Goal: Use online tool/utility: Utilize a website feature to perform a specific function

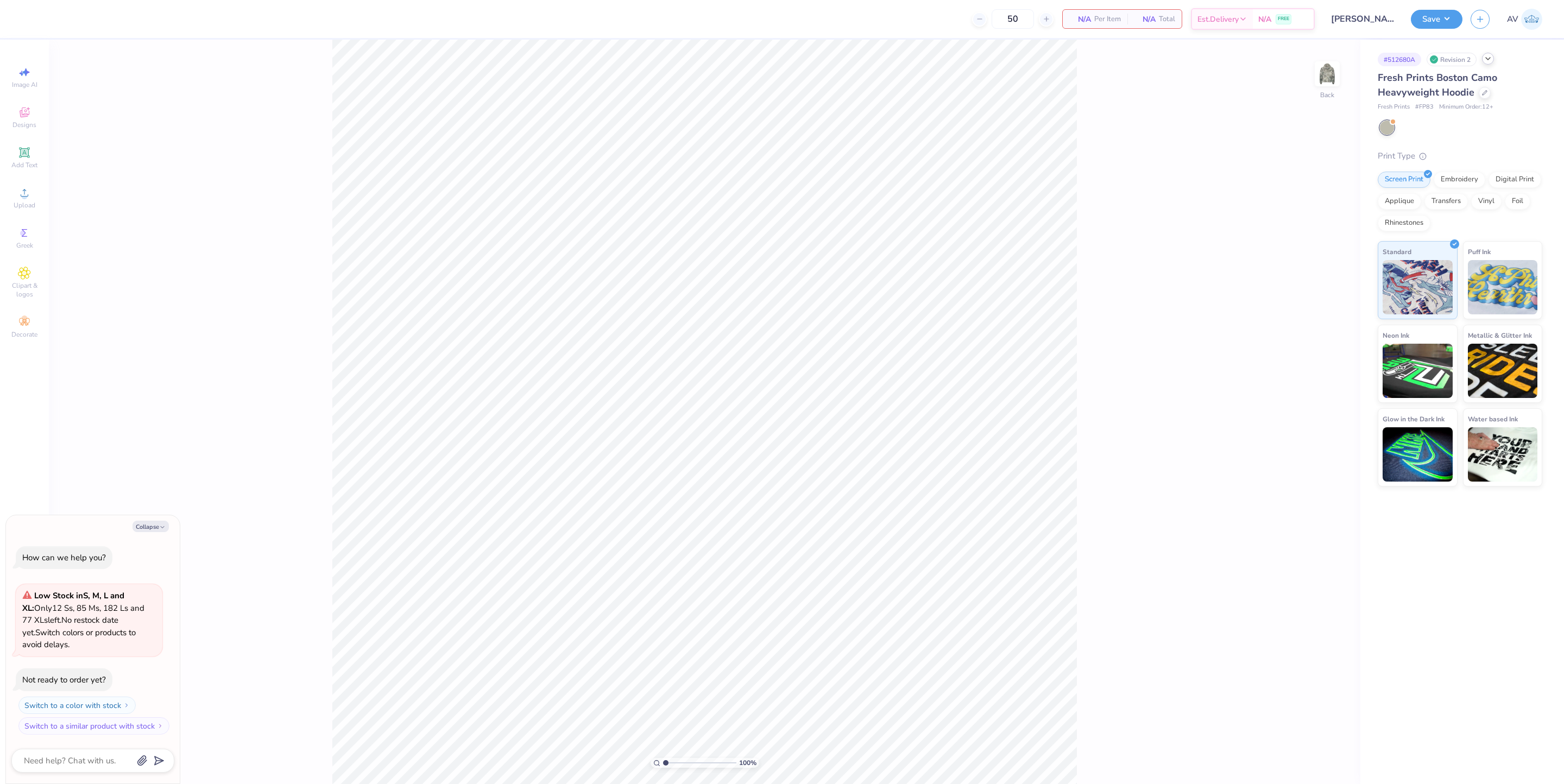
click at [1487, 56] on icon at bounding box center [1488, 58] width 8 height 8
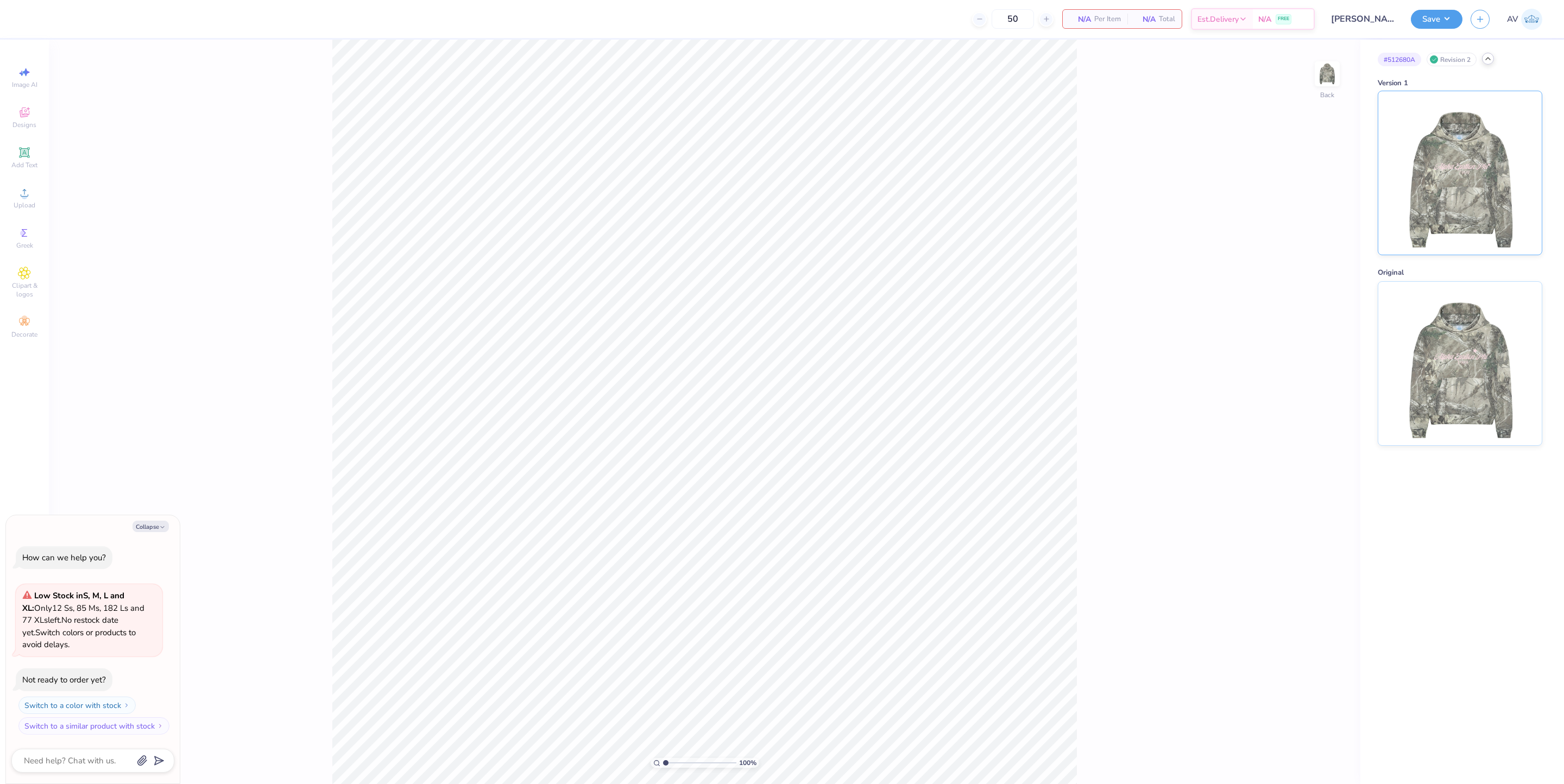
click at [1457, 208] on img at bounding box center [1460, 172] width 135 height 163
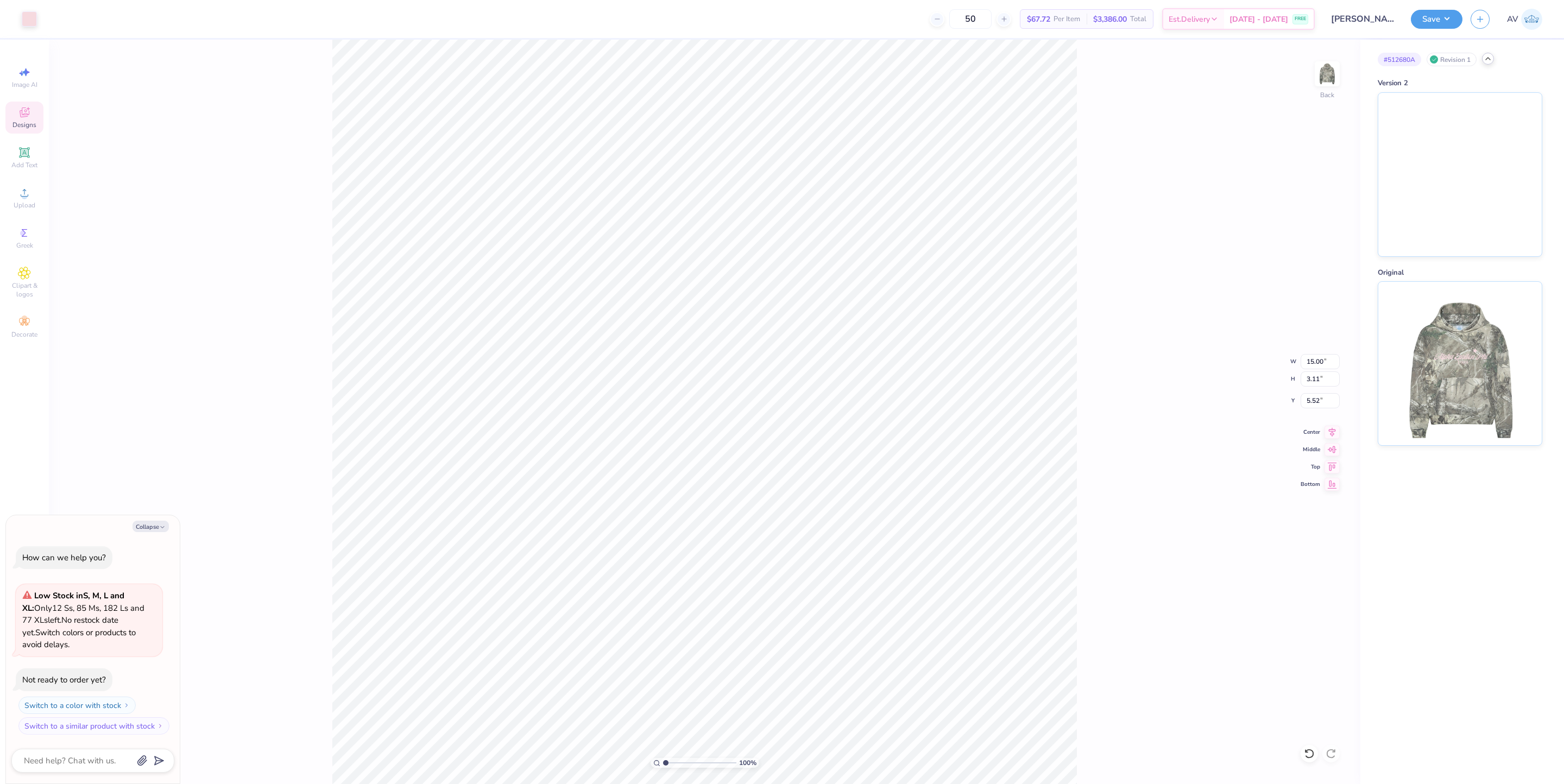
type textarea "x"
type input "5.52"
type textarea "x"
type input "2.07"
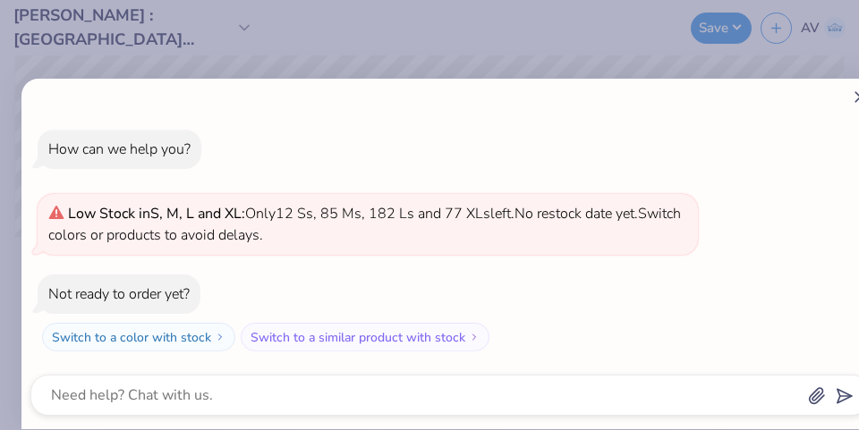
click at [855, 99] on icon at bounding box center [860, 97] width 19 height 19
type textarea "x"
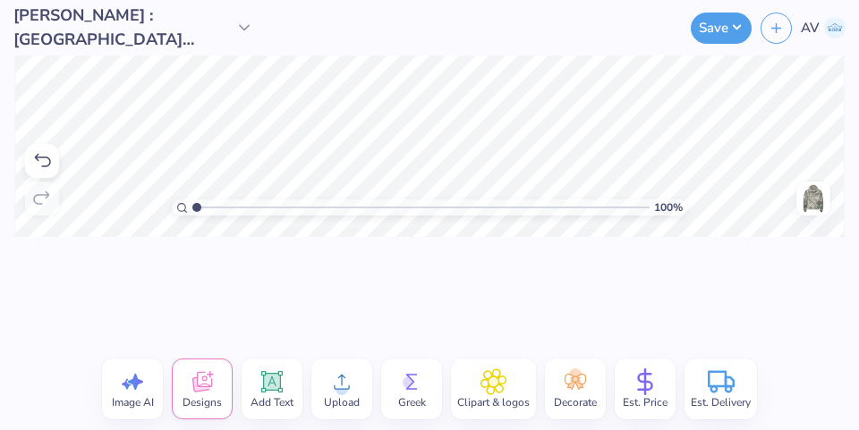
click at [247, 22] on icon at bounding box center [244, 28] width 18 height 18
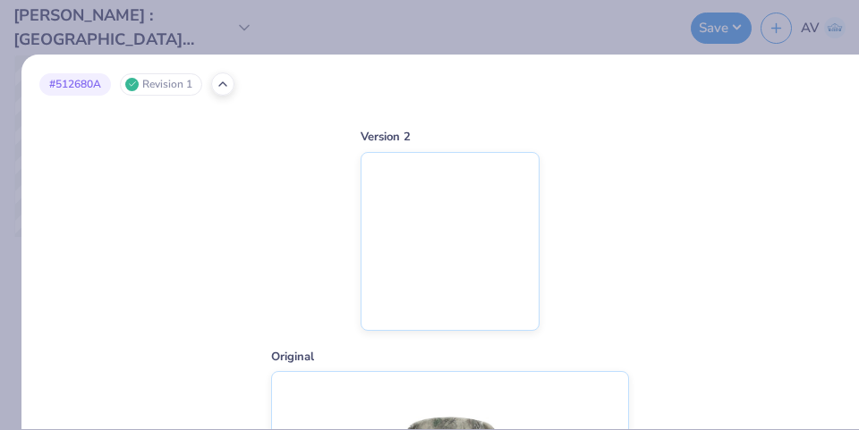
click at [247, 22] on div "# 512680A Revision 1 Version 2 Original" at bounding box center [429, 215] width 859 height 430
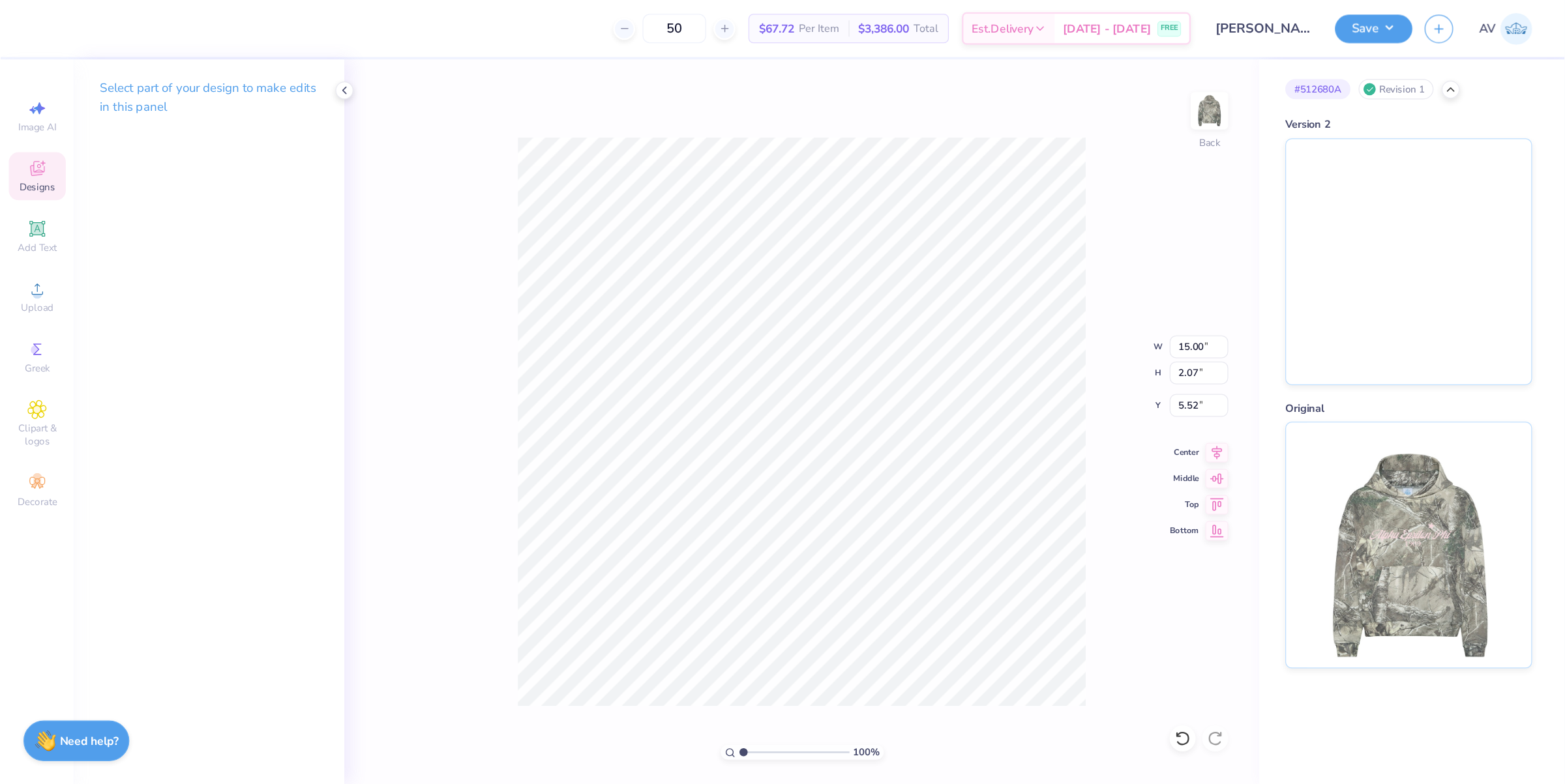
scroll to position [9, 3]
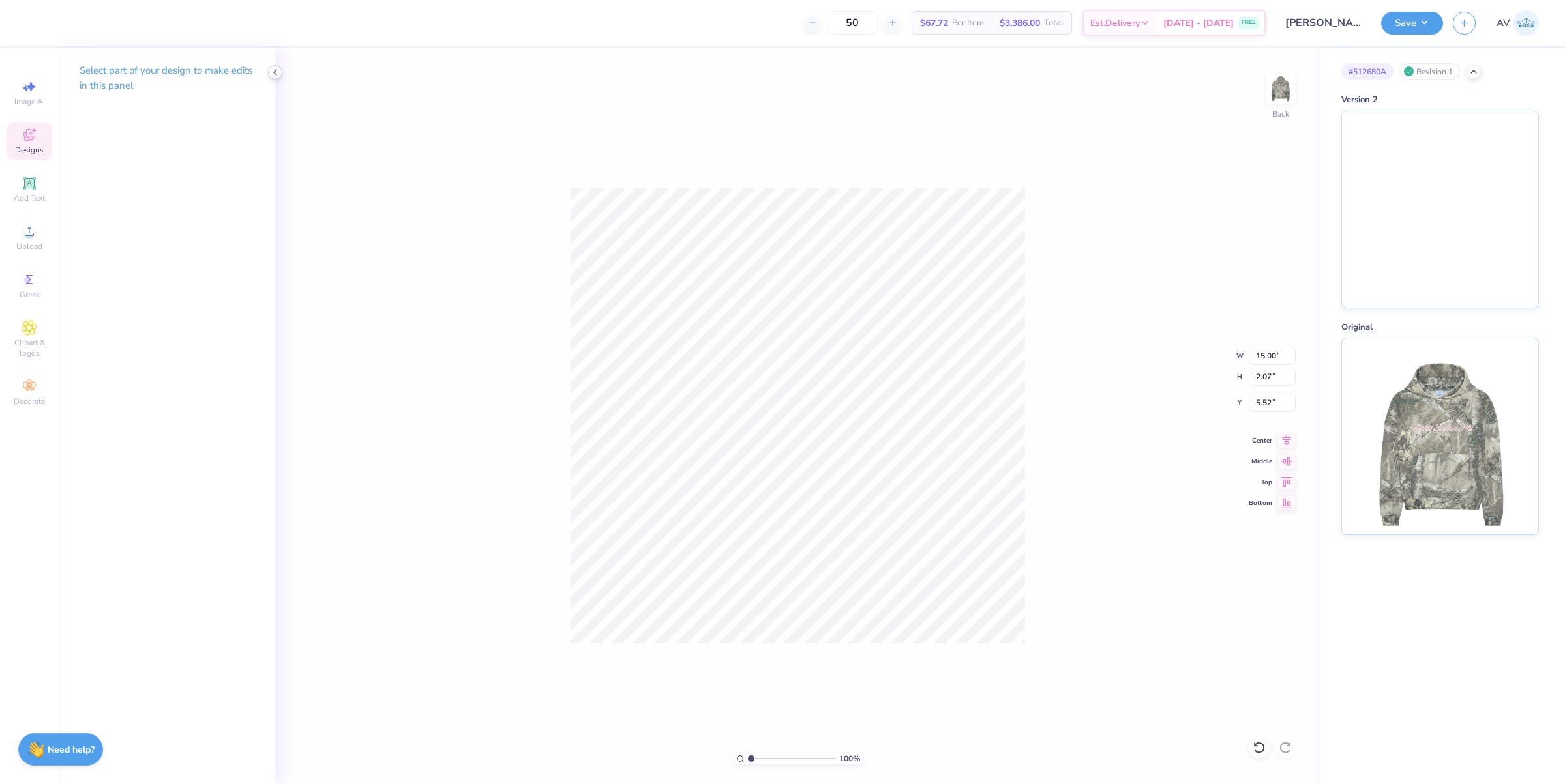
click at [277, 71] on icon at bounding box center [275, 72] width 10 height 10
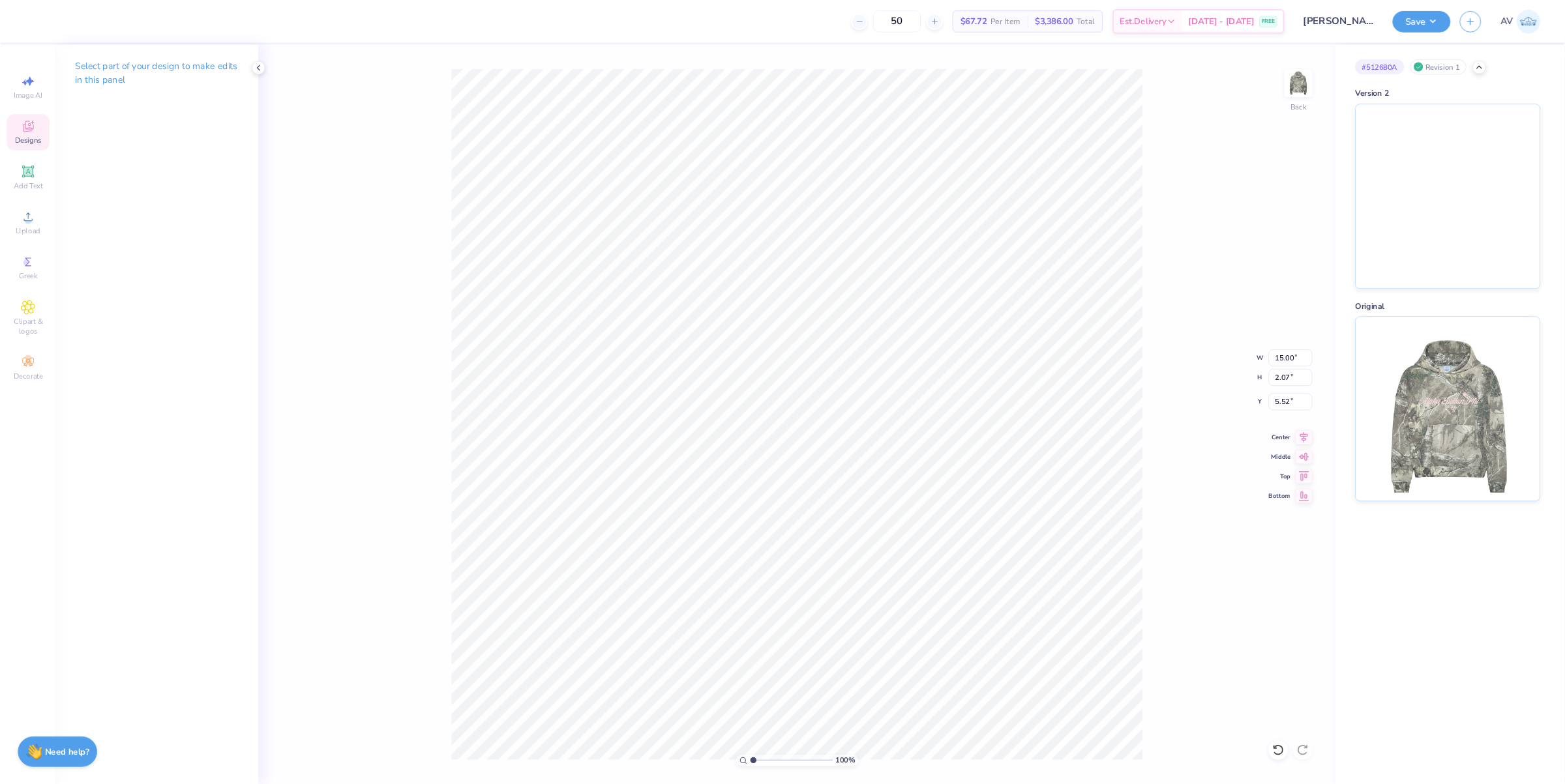
scroll to position [13, 1]
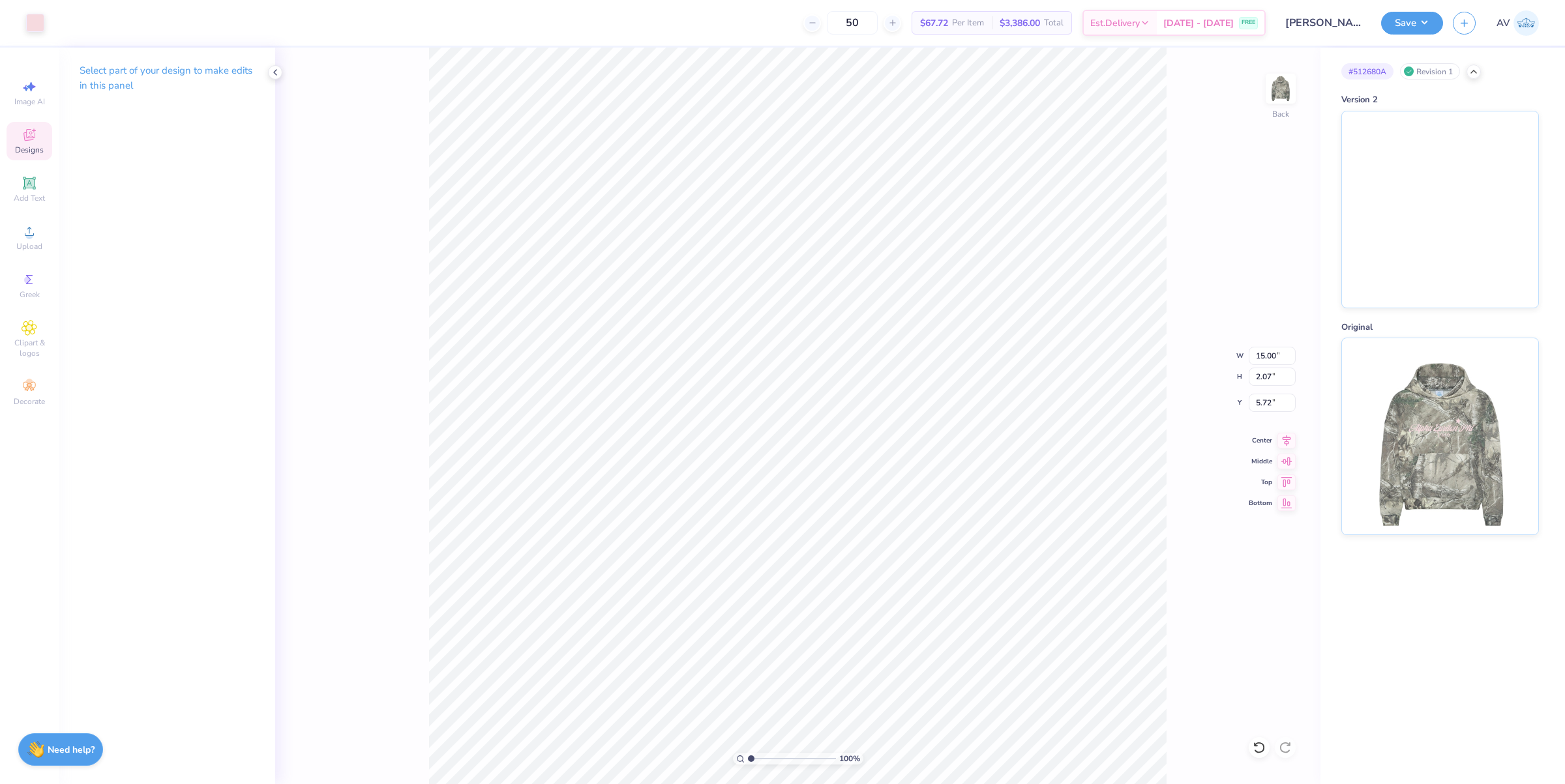
type input "5.72"
click at [20, 180] on div "Add Text" at bounding box center [29, 189] width 46 height 39
type input "7.20"
type input "2.09"
click at [31, 122] on div "Designs" at bounding box center [29, 141] width 46 height 39
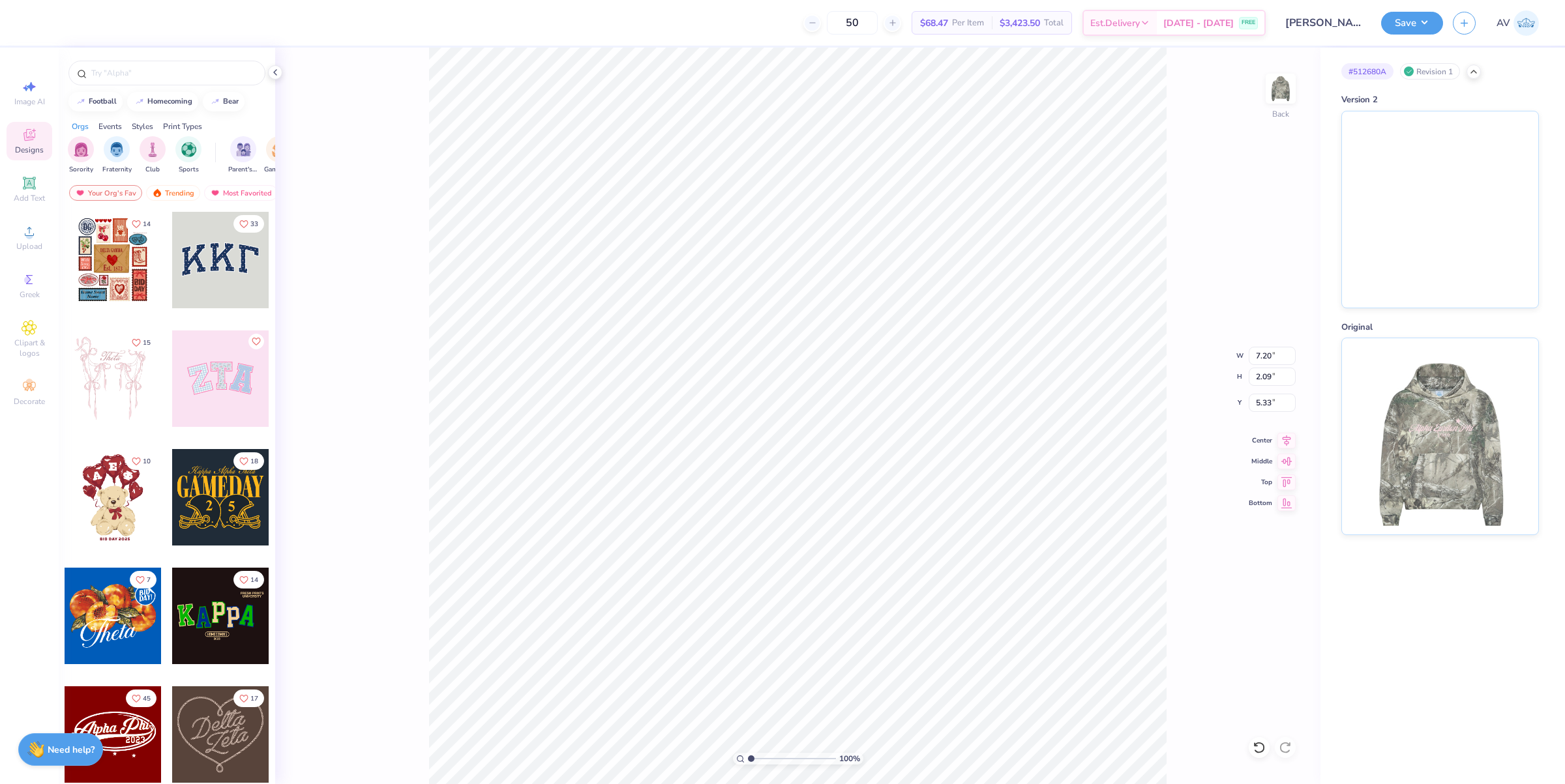
type input "10.16"
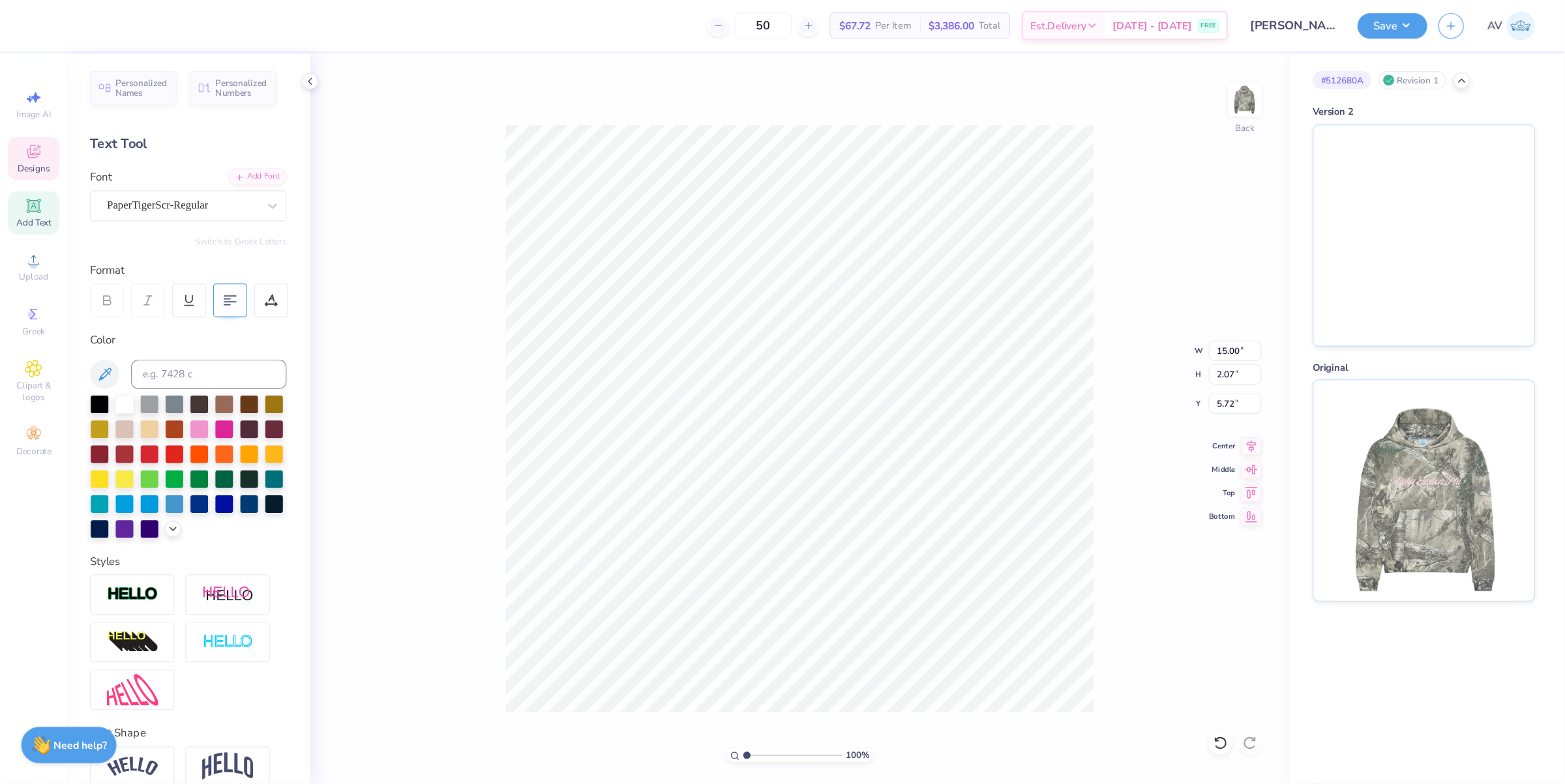
scroll to position [9, 1]
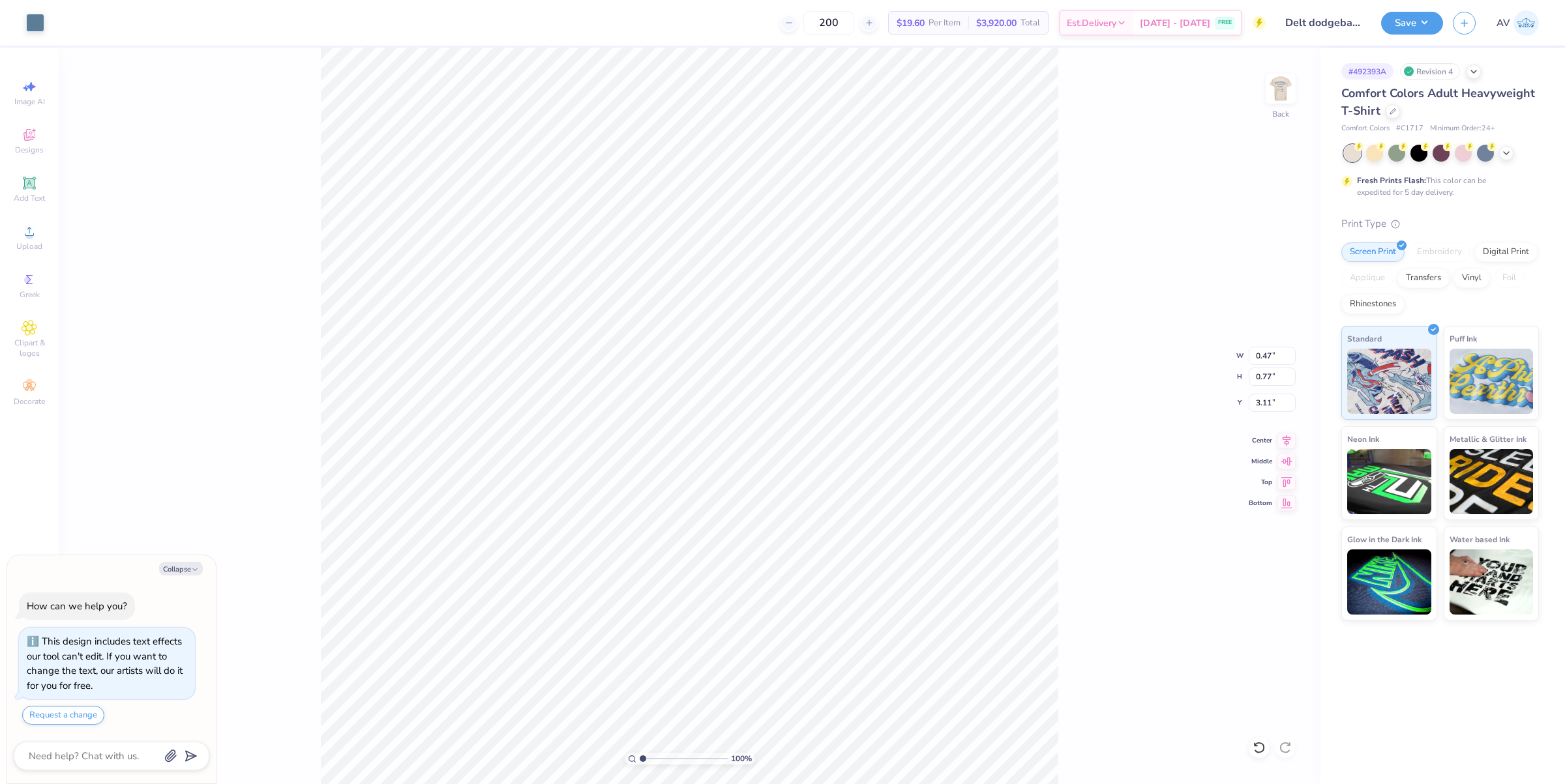
type textarea "x"
type input "0.47"
type input "0.77"
type input "3.11"
type textarea "x"
